Goal: Navigation & Orientation: Find specific page/section

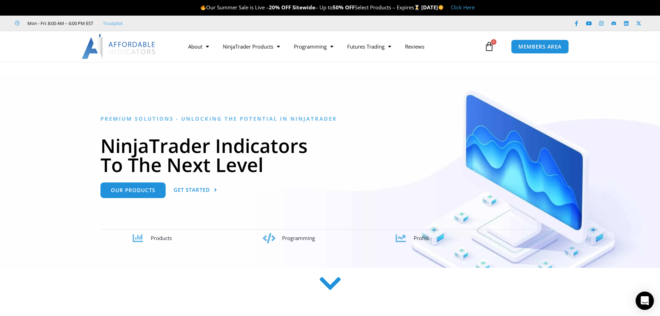
click at [641, 298] on icon "Open Intercom Messenger" at bounding box center [645, 300] width 9 height 9
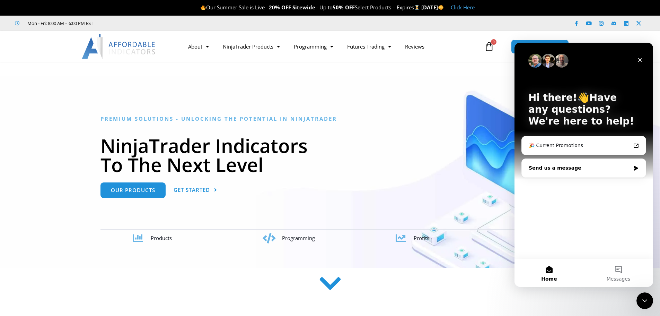
click at [574, 170] on div "Send us a message" at bounding box center [580, 167] width 102 height 7
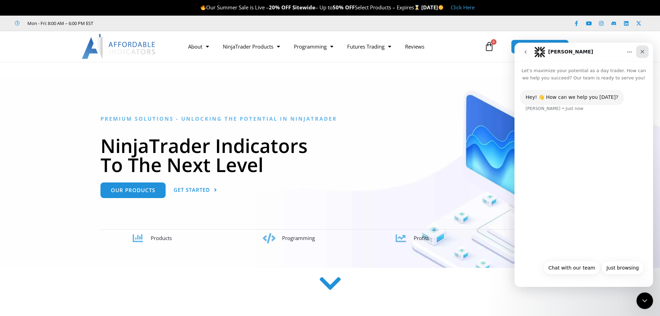
click at [644, 54] on icon "Close" at bounding box center [643, 52] width 6 height 6
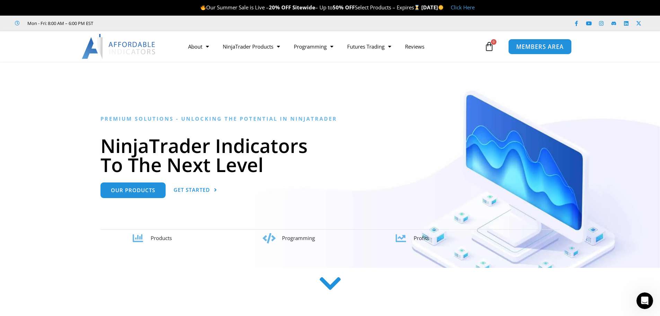
click at [541, 44] on span "MEMBERS AREA" at bounding box center [539, 47] width 47 height 6
click at [492, 50] on icon at bounding box center [490, 47] width 10 height 10
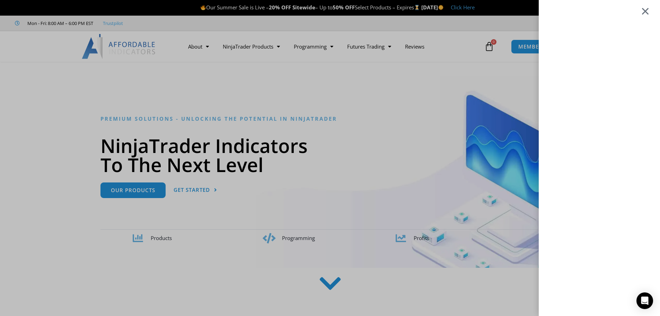
click at [649, 10] on div at bounding box center [645, 11] width 9 height 8
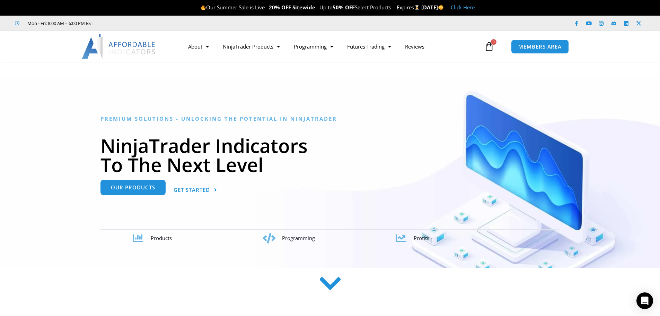
click at [137, 193] on link "Our Products" at bounding box center [133, 188] width 65 height 16
